Goal: Information Seeking & Learning: Learn about a topic

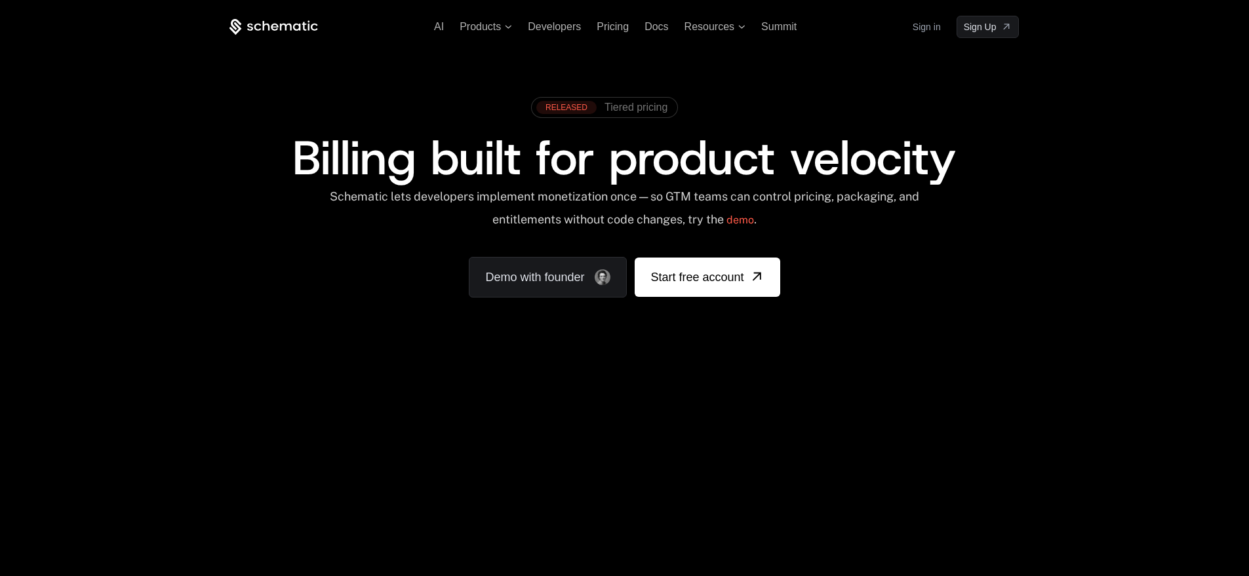
click at [1081, 252] on div "AI Products Developers Pricing Docs Resources Summit Sign in Sign Up RELEASED T…" at bounding box center [624, 196] width 1249 height 392
click at [608, 106] on span "Tiered pricing" at bounding box center [636, 108] width 63 height 12
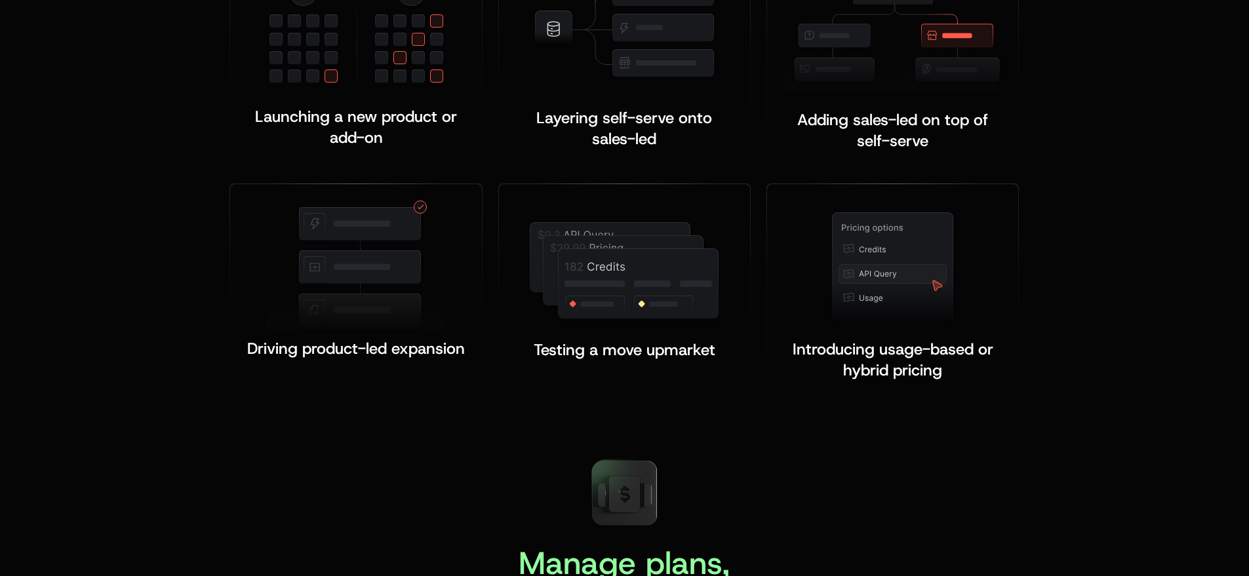
scroll to position [2496, 0]
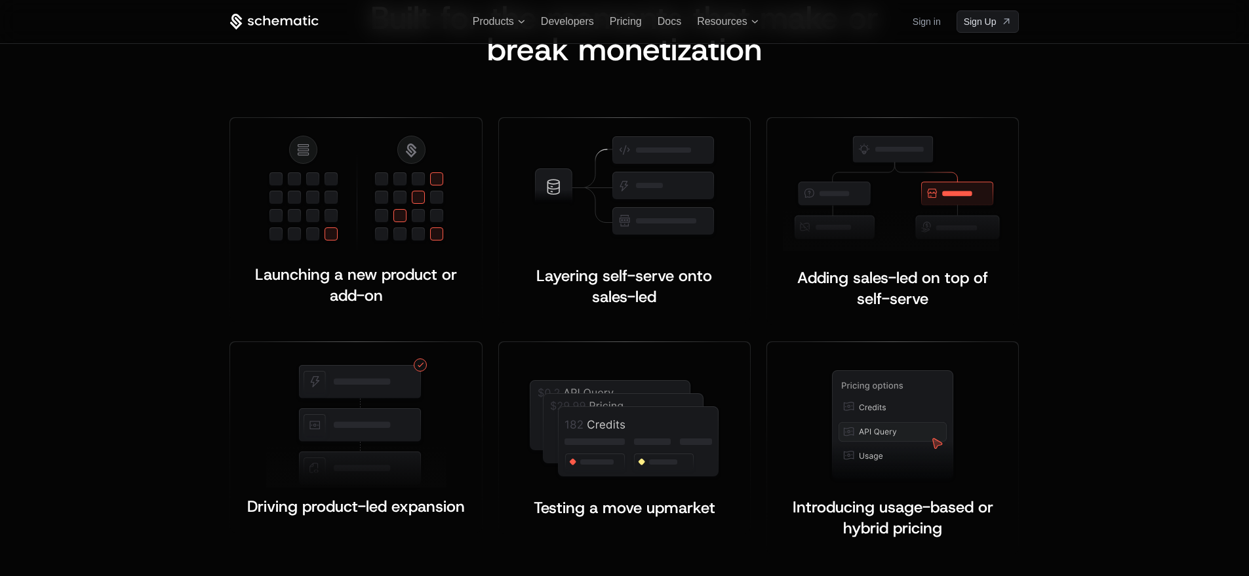
click at [206, 220] on div "Built for the moments that make or b reak monetization Launching a new product …" at bounding box center [624, 278] width 853 height 553
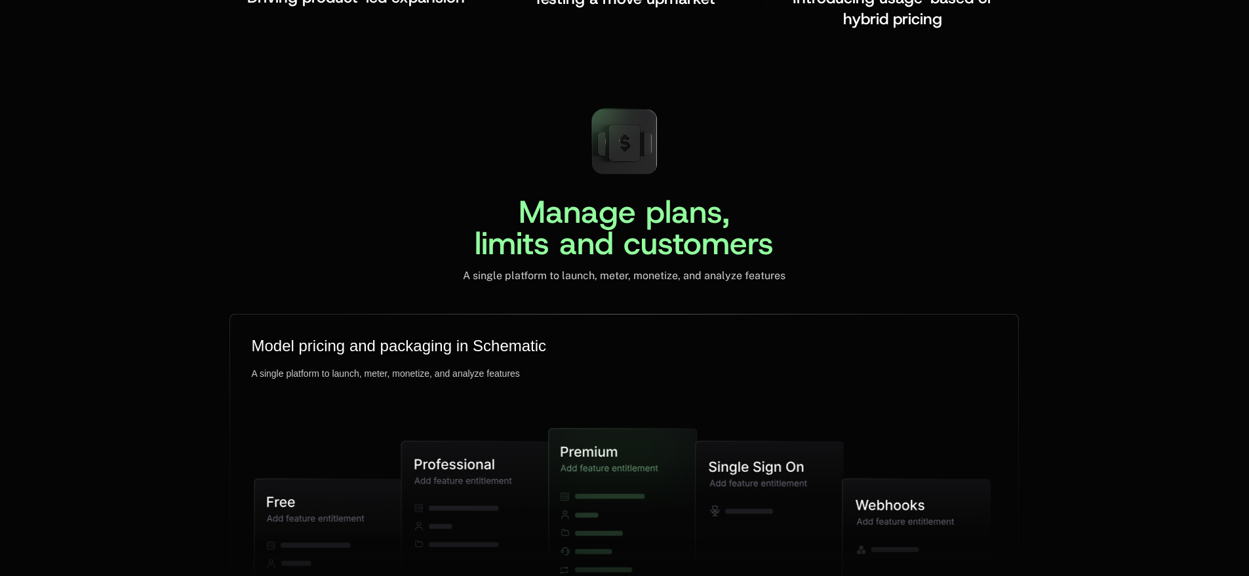
scroll to position [3216, 0]
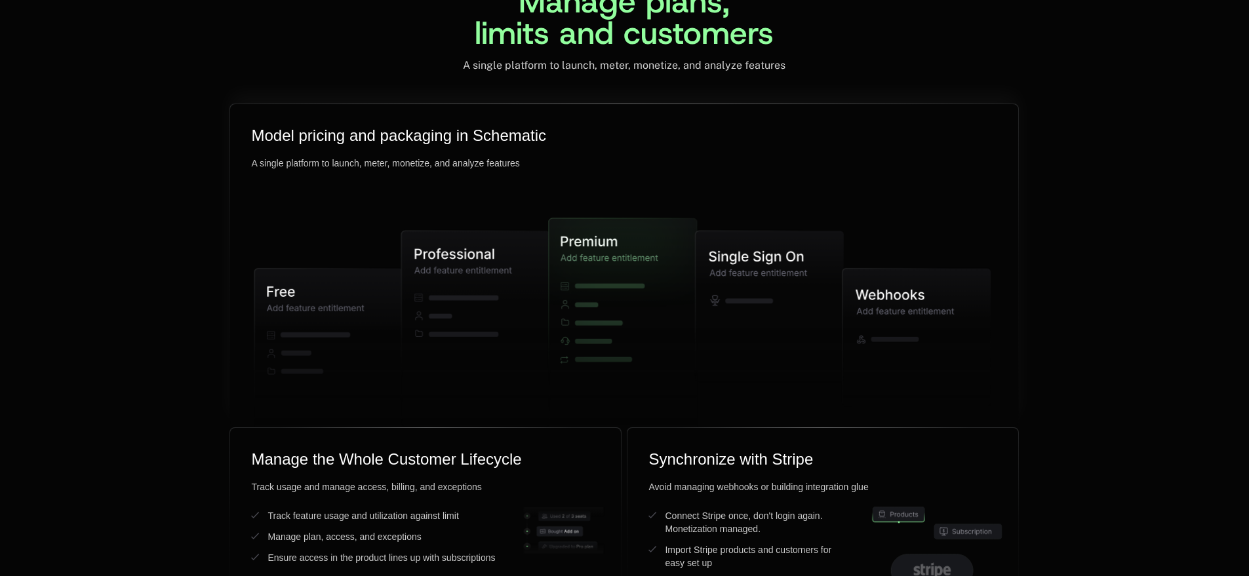
click at [607, 263] on icon at bounding box center [619, 325] width 138 height 214
click at [167, 281] on div "Manage plans, limits and customers A single platform to launch, meter, monetize…" at bounding box center [624, 268] width 1249 height 760
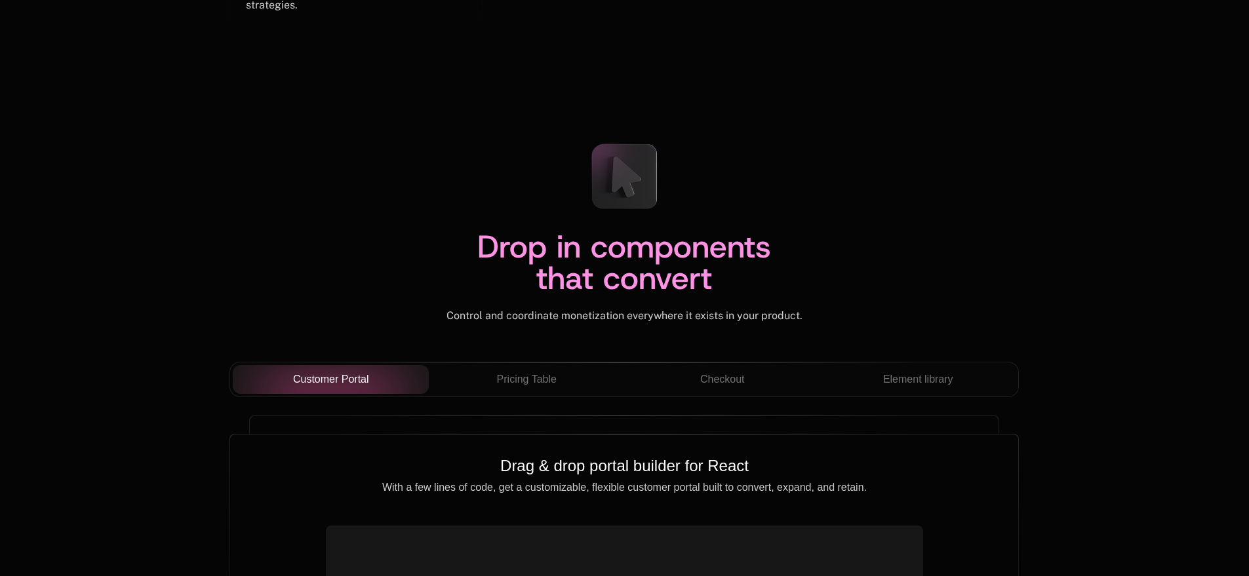
scroll to position [4607, 0]
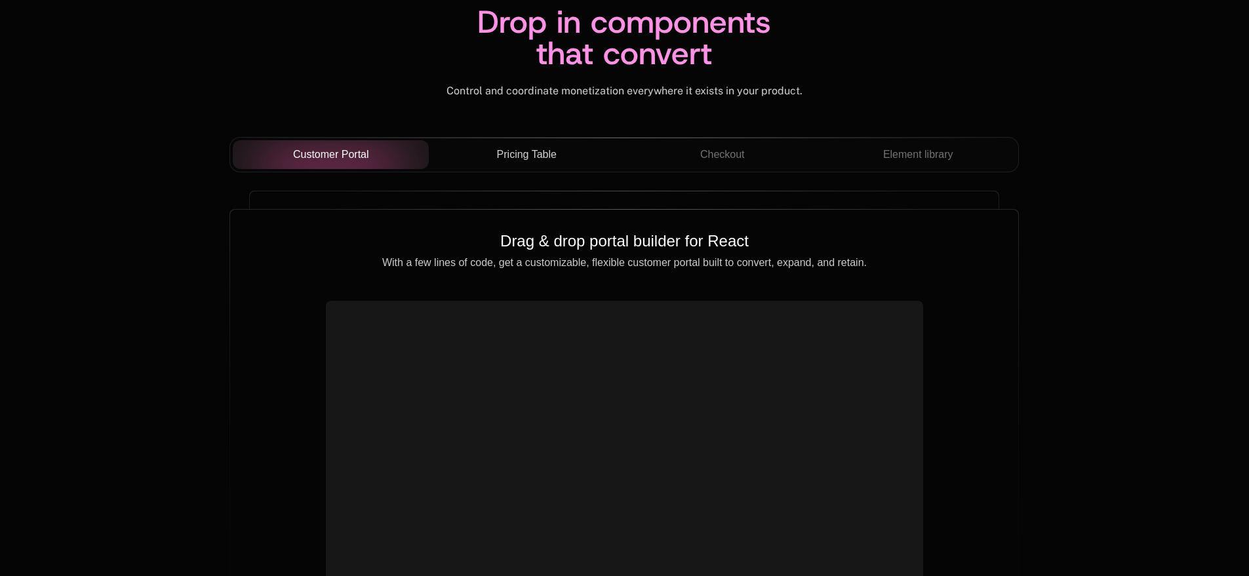
click at [546, 154] on span "Pricing Table" at bounding box center [527, 155] width 60 height 16
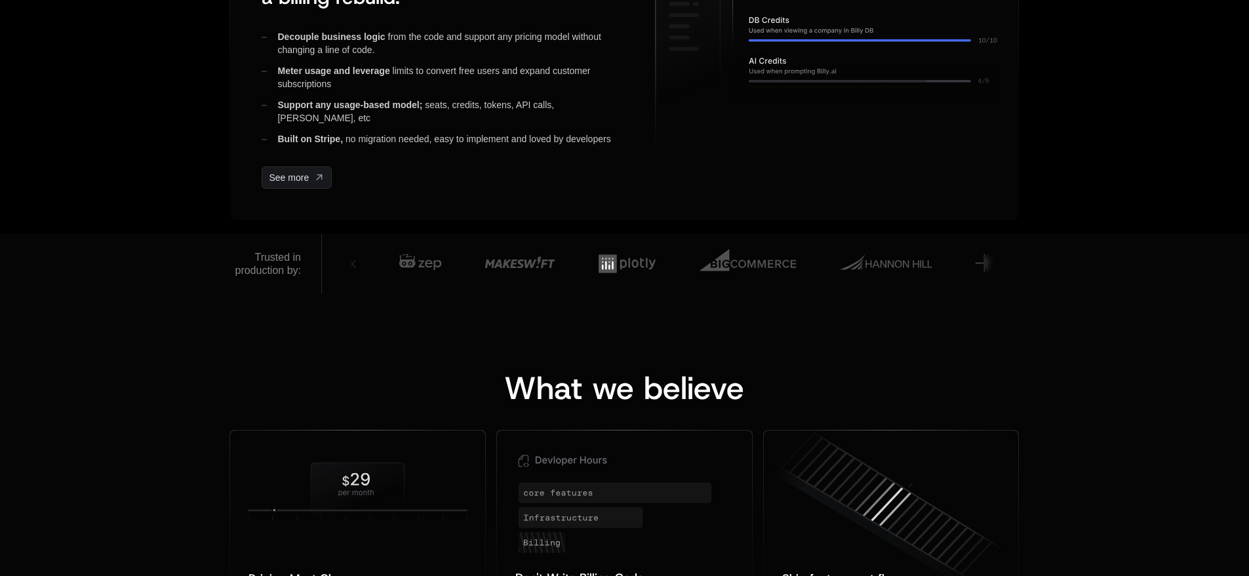
scroll to position [0, 0]
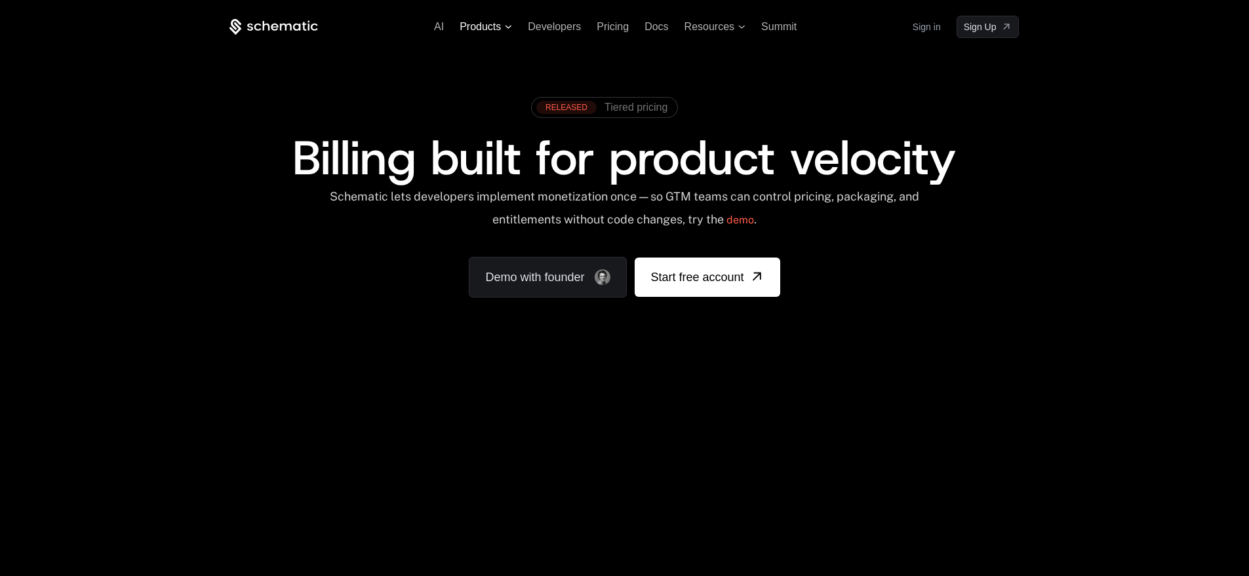
click at [496, 28] on span "Products" at bounding box center [480, 27] width 41 height 12
